Goal: Task Accomplishment & Management: Manage account settings

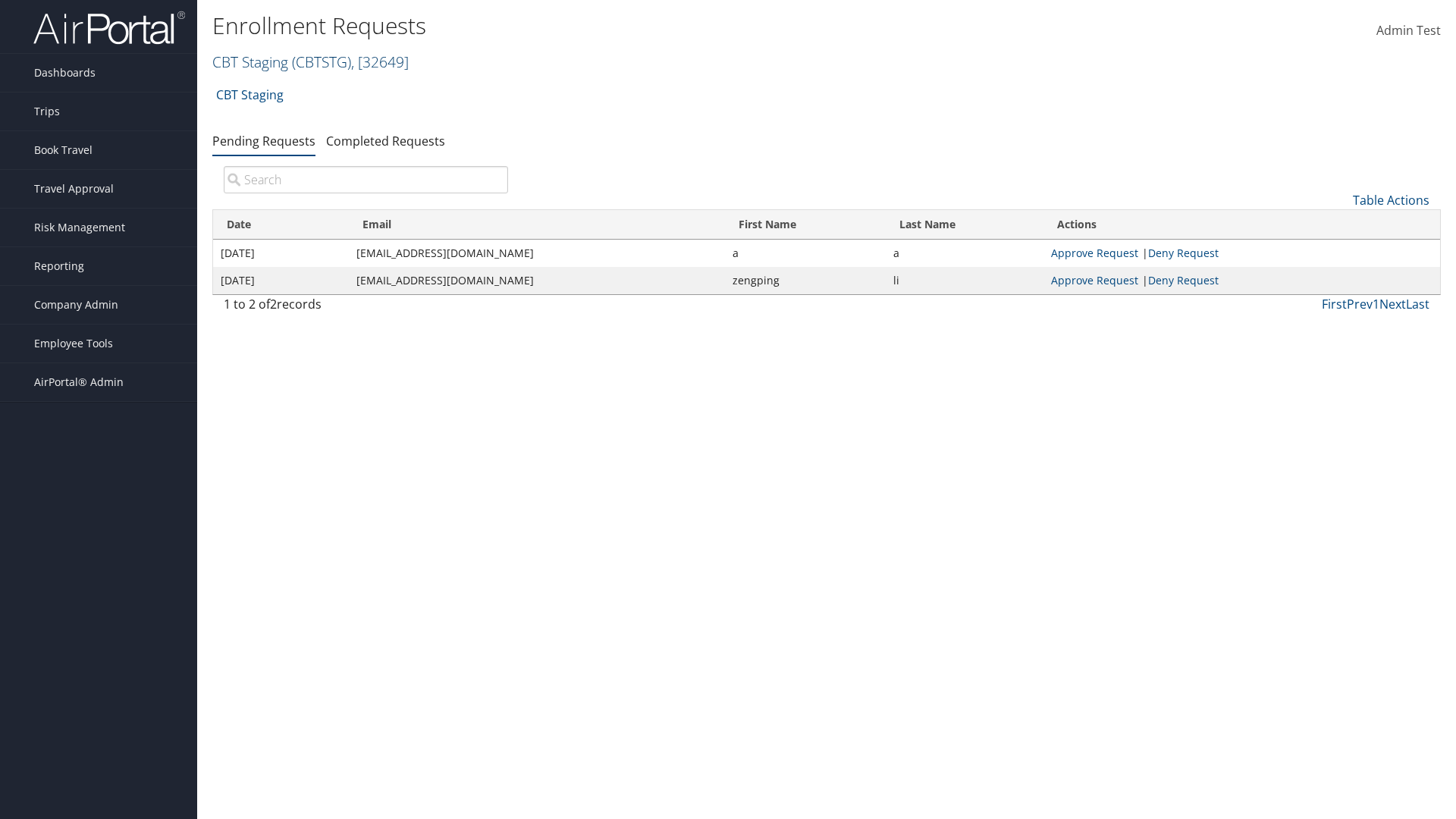
click at [250, 62] on link "CBT Staging ( CBTSTG ) , [ 32649 ]" at bounding box center [310, 61] width 197 height 20
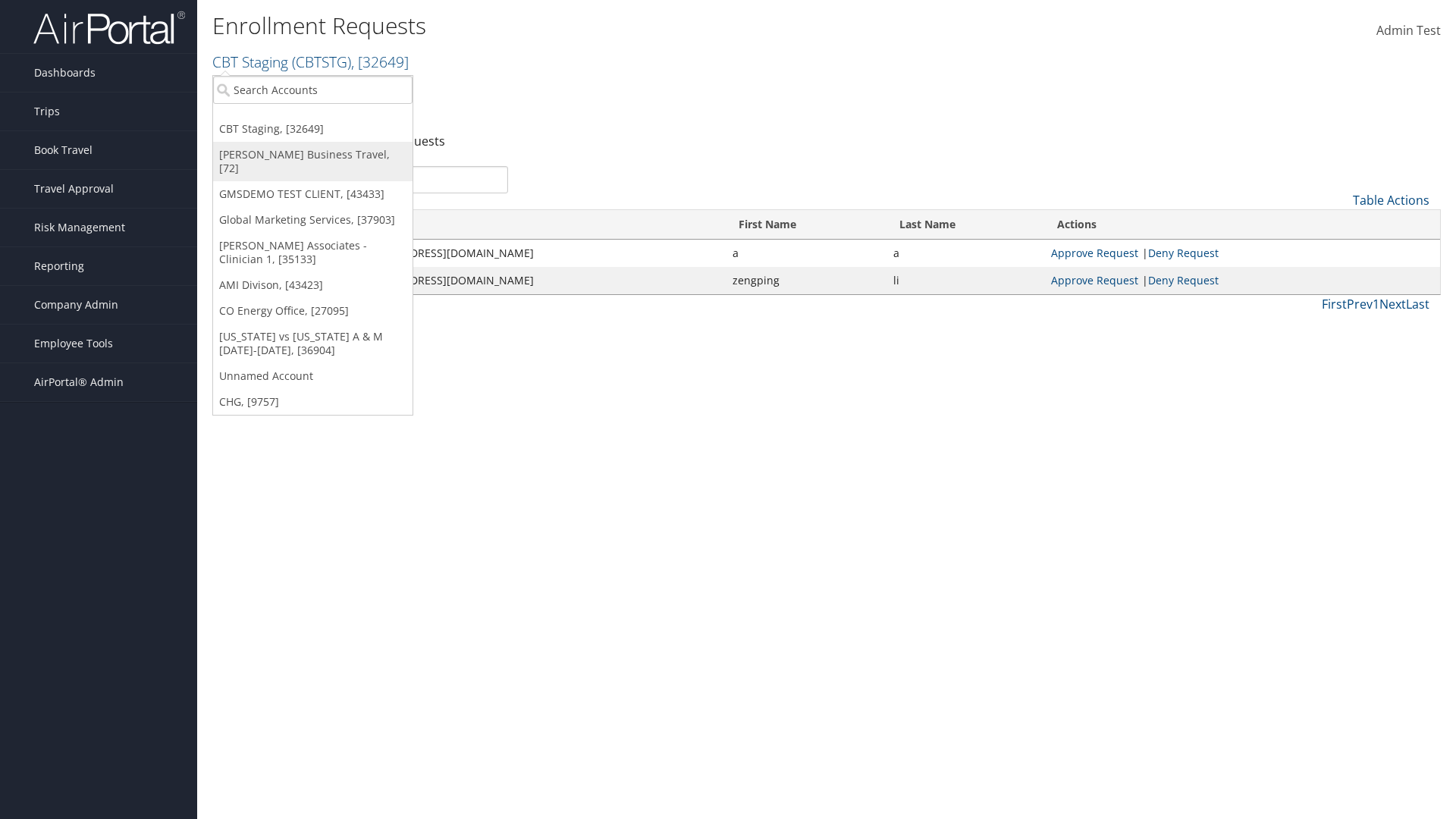
click at [312, 154] on link "[PERSON_NAME] Business Travel, [72]" at bounding box center [312, 162] width 199 height 40
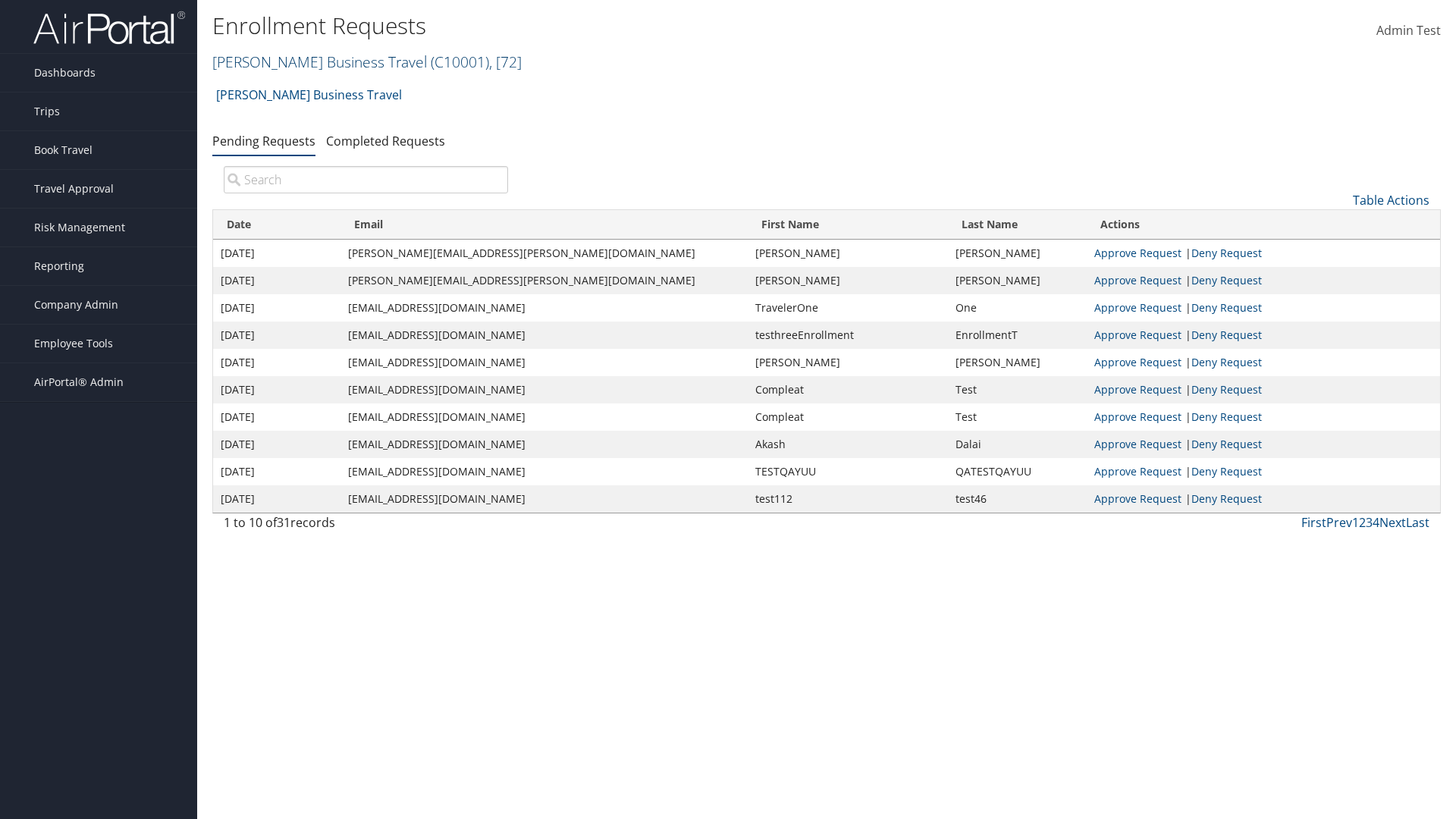
click at [312, 62] on link "Christopherson Business Travel ( C10001 ) , [ 72 ]" at bounding box center [366, 61] width 310 height 20
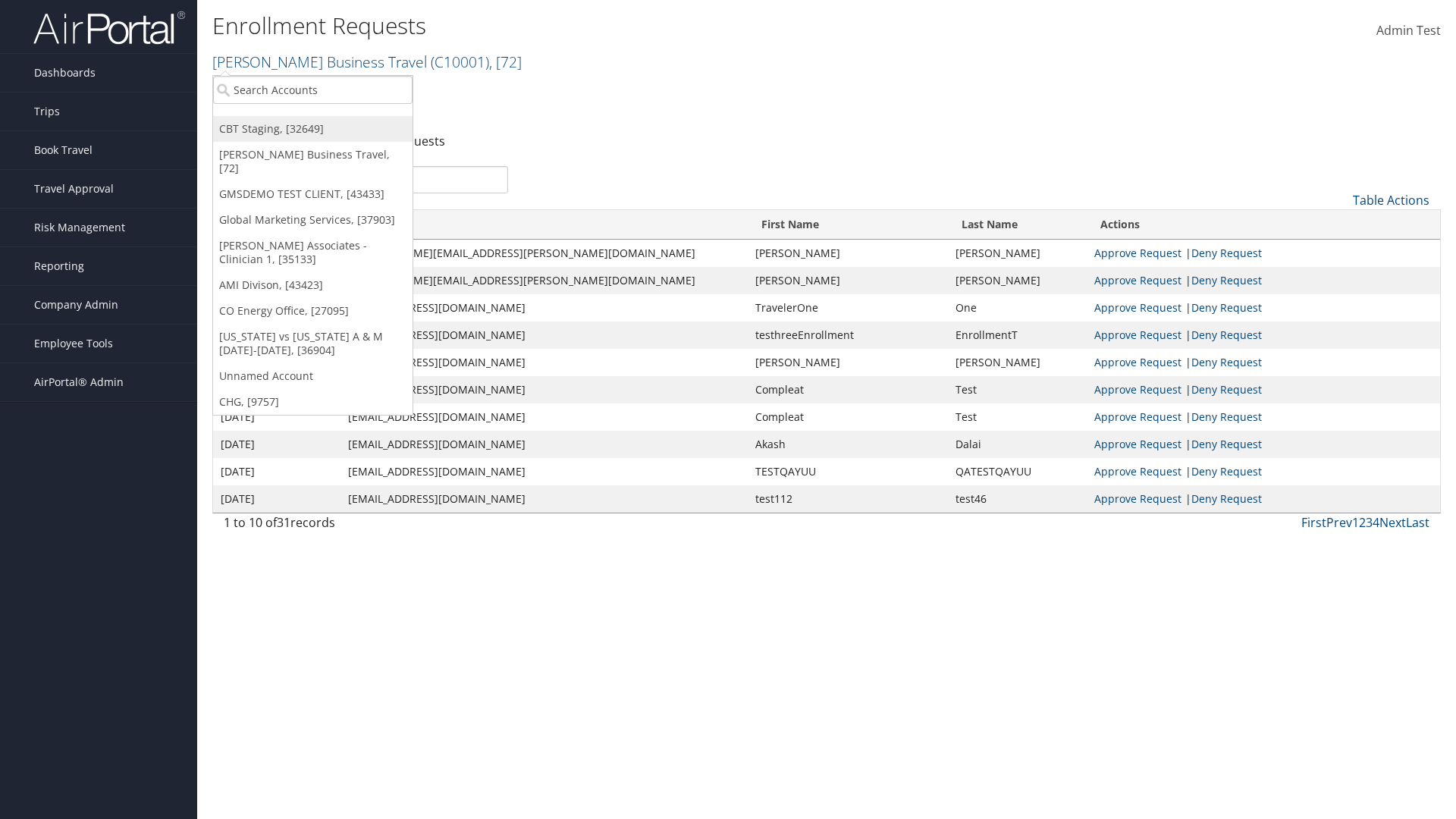
click at [312, 129] on link "CBT Staging, [32649]" at bounding box center [312, 129] width 199 height 26
